Goal: Transaction & Acquisition: Purchase product/service

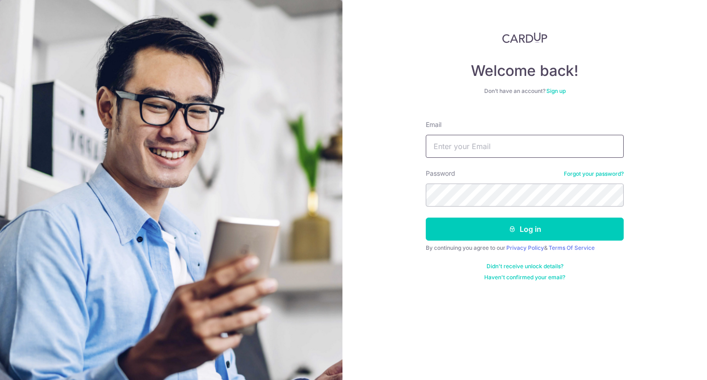
click at [490, 150] on input "Email" at bounding box center [525, 146] width 198 height 23
type input "yc993@hotmail.com"
click at [426, 218] on button "Log in" at bounding box center [525, 229] width 198 height 23
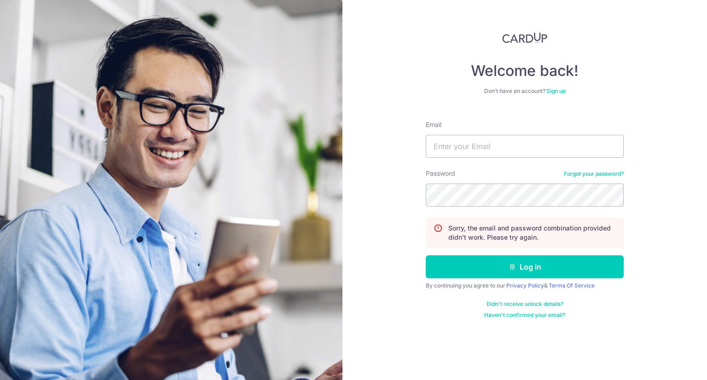
click at [599, 171] on link "Forgot your password?" at bounding box center [594, 173] width 60 height 7
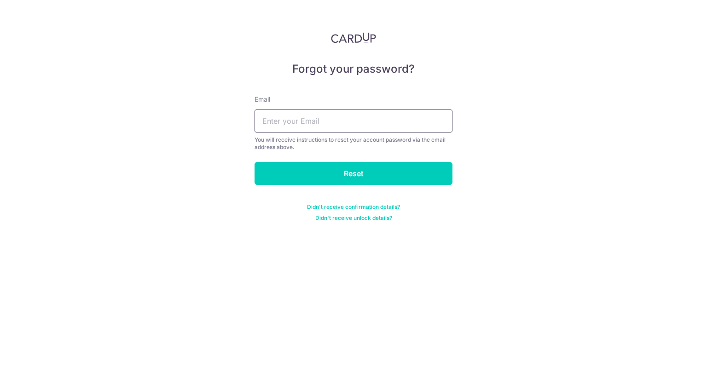
click at [380, 120] on input "text" at bounding box center [354, 121] width 198 height 23
type input "[EMAIL_ADDRESS][DOMAIN_NAME]"
click at [255, 162] on input "Reset" at bounding box center [354, 173] width 198 height 23
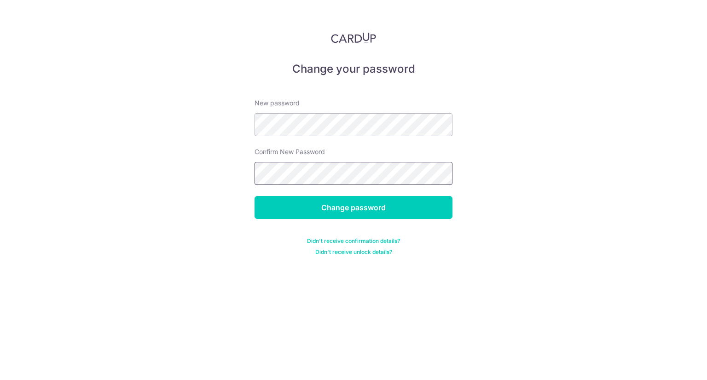
click at [255, 196] on input "Change password" at bounding box center [354, 207] width 198 height 23
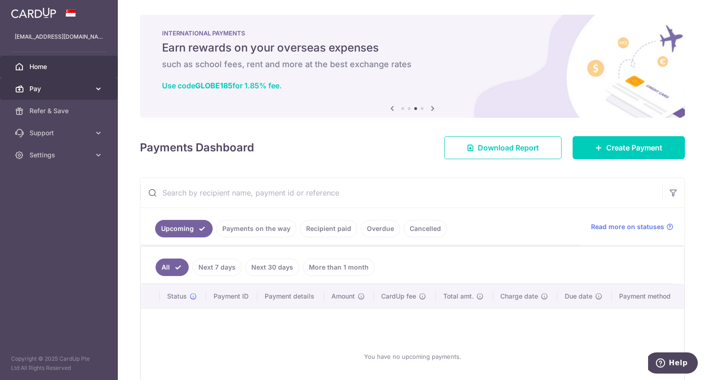
click at [52, 93] on span "Pay" at bounding box center [59, 88] width 61 height 9
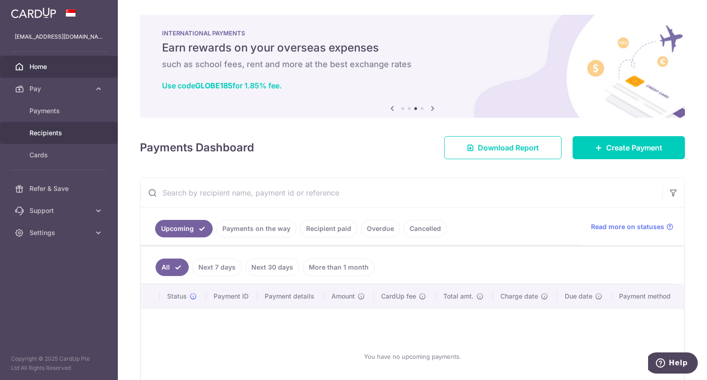
click at [42, 135] on span "Recipients" at bounding box center [59, 132] width 61 height 9
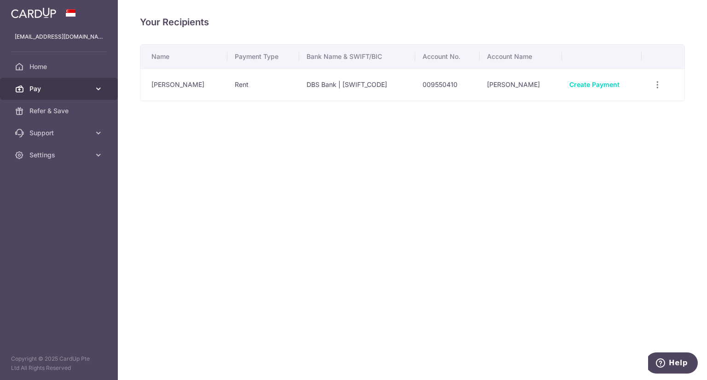
click at [40, 94] on link "Pay" at bounding box center [59, 89] width 118 height 22
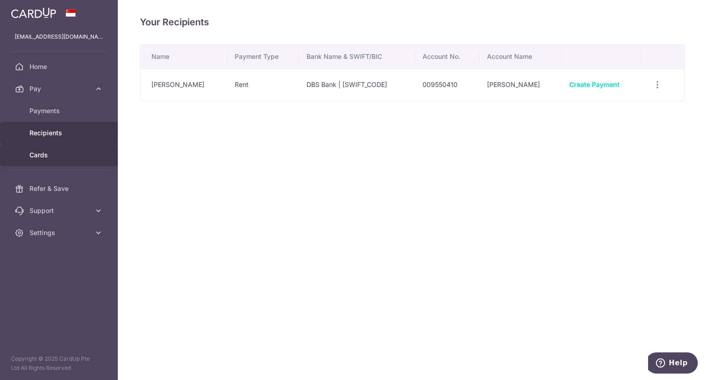
click at [56, 158] on span "Cards" at bounding box center [59, 155] width 61 height 9
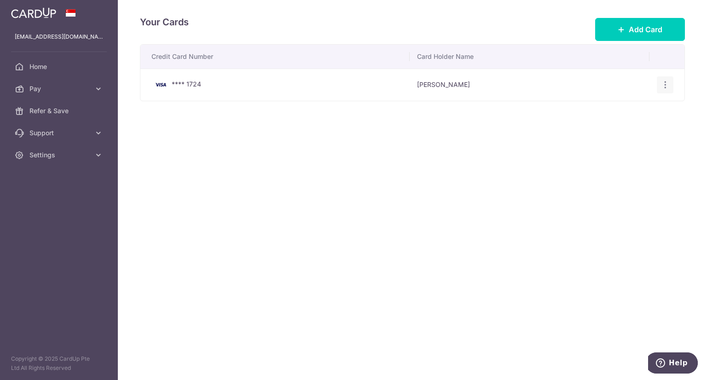
click at [663, 85] on icon "button" at bounding box center [666, 85] width 10 height 10
click at [606, 134] on span "Delete" at bounding box center [634, 132] width 63 height 11
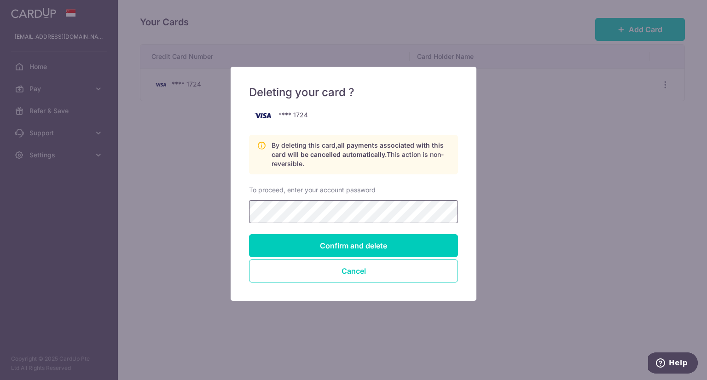
click at [249, 234] on input "Confirm and delete" at bounding box center [353, 245] width 209 height 23
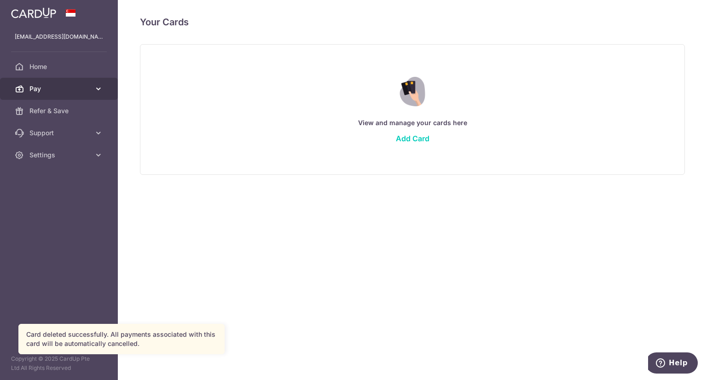
click at [46, 89] on span "Pay" at bounding box center [59, 88] width 61 height 9
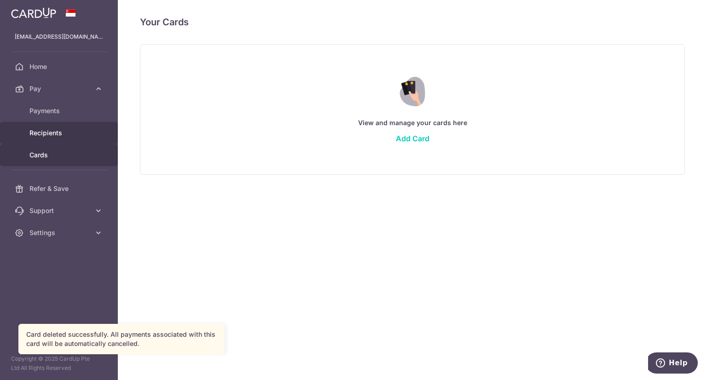
click at [57, 137] on span "Recipients" at bounding box center [59, 132] width 61 height 9
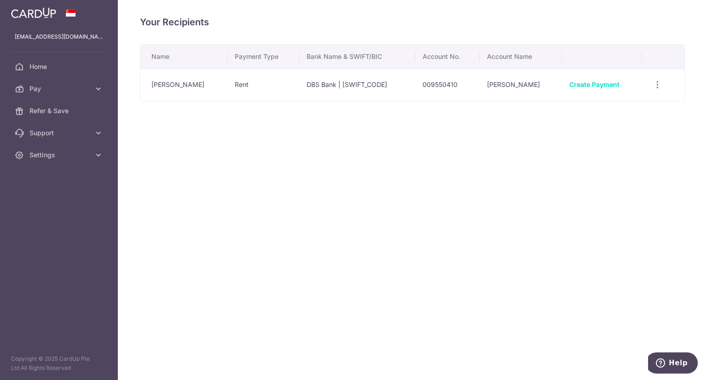
click at [272, 79] on td "Rent" at bounding box center [262, 85] width 71 height 32
click at [659, 84] on icon "button" at bounding box center [658, 85] width 10 height 10
click at [595, 113] on span "View/Edit" at bounding box center [626, 110] width 63 height 11
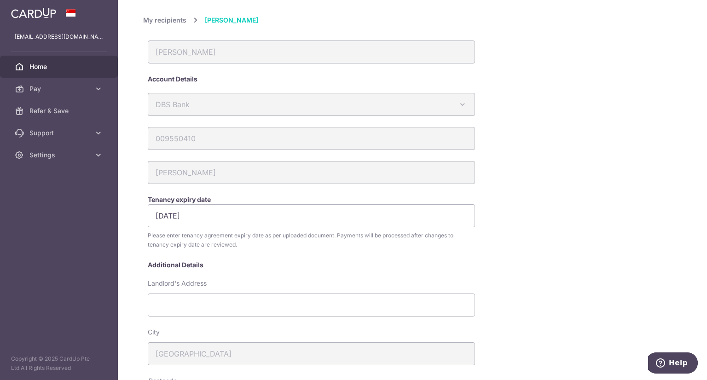
click at [70, 62] on span "Home" at bounding box center [59, 66] width 61 height 9
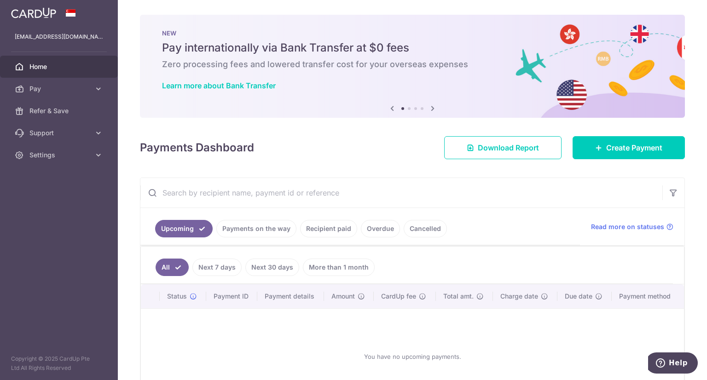
click at [423, 228] on link "Cancelled" at bounding box center [425, 228] width 43 height 17
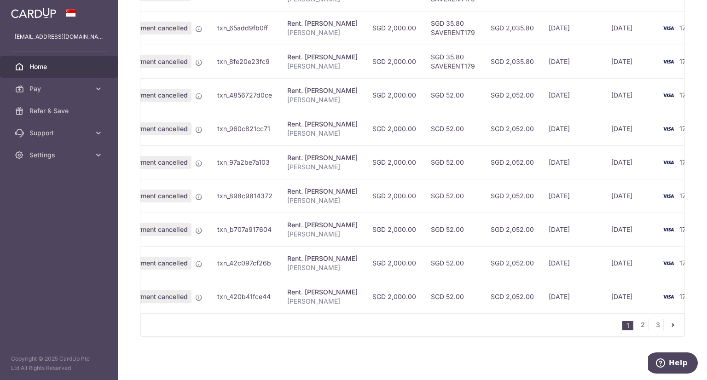
scroll to position [0, 60]
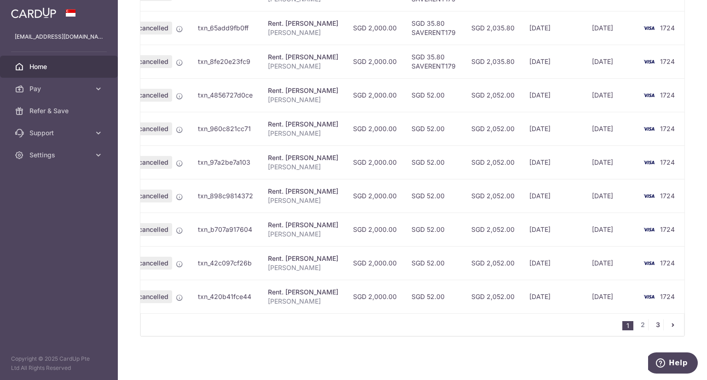
click at [656, 329] on link "3" at bounding box center [658, 325] width 11 height 11
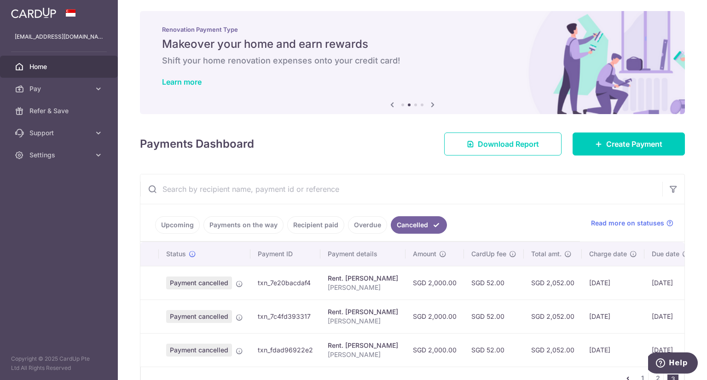
scroll to position [61, 0]
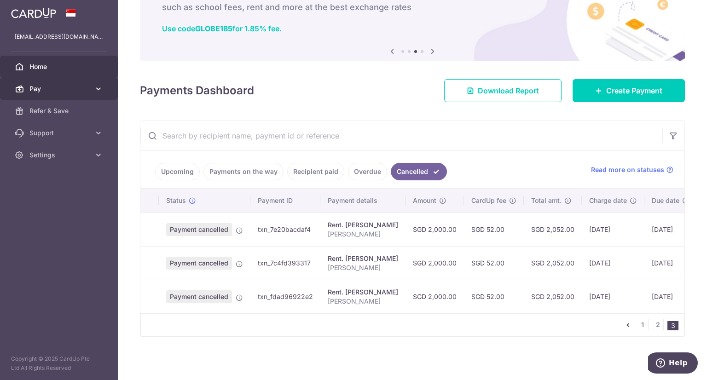
click at [74, 87] on span "Pay" at bounding box center [59, 88] width 61 height 9
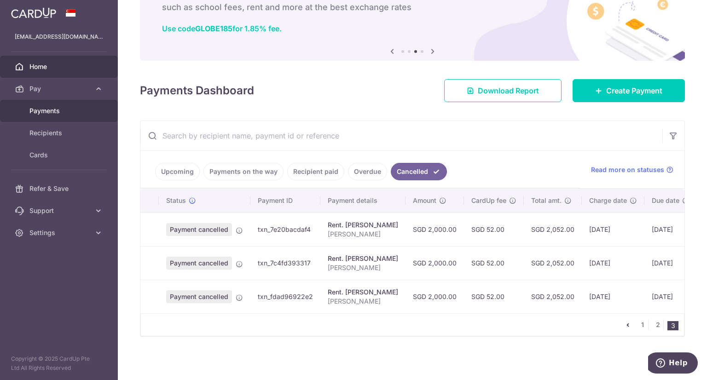
click at [66, 112] on span "Payments" at bounding box center [59, 110] width 61 height 9
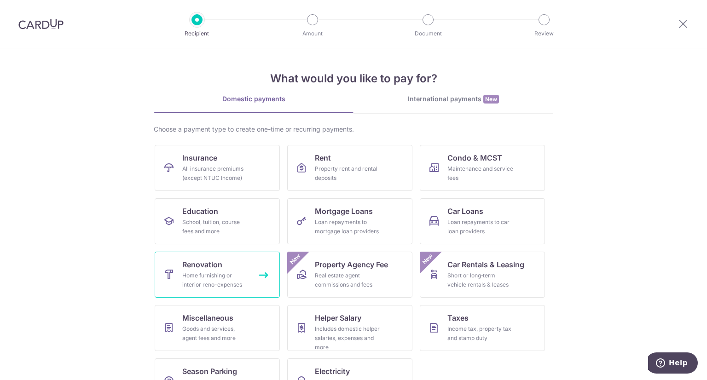
click at [193, 284] on div "Home furnishing or interior reno-expenses" at bounding box center [215, 280] width 66 height 18
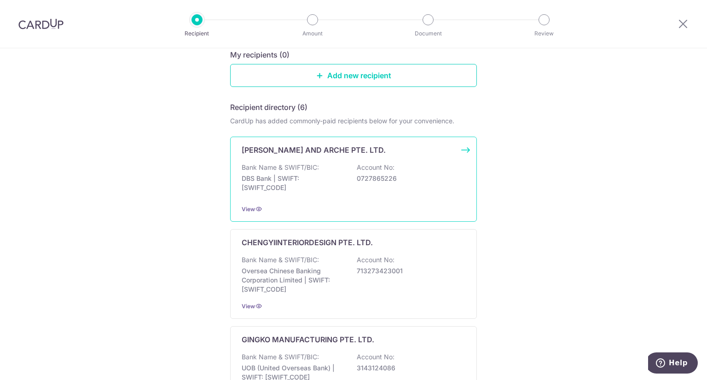
scroll to position [118, 0]
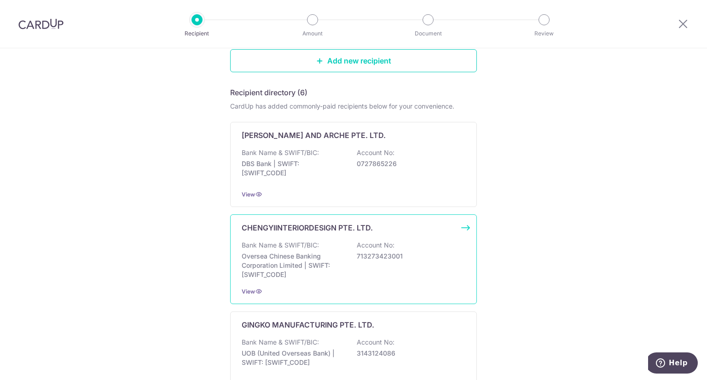
click at [332, 257] on p "Oversea Chinese Banking Corporation Limited | SWIFT: OCBCSGSGXXX" at bounding box center [293, 266] width 103 height 28
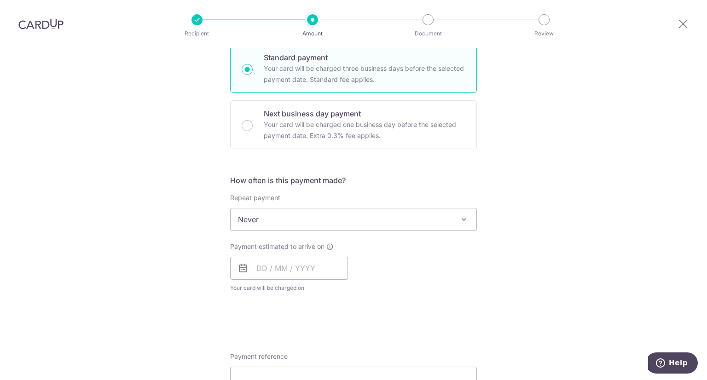
scroll to position [167, 0]
